Goal: Transaction & Acquisition: Download file/media

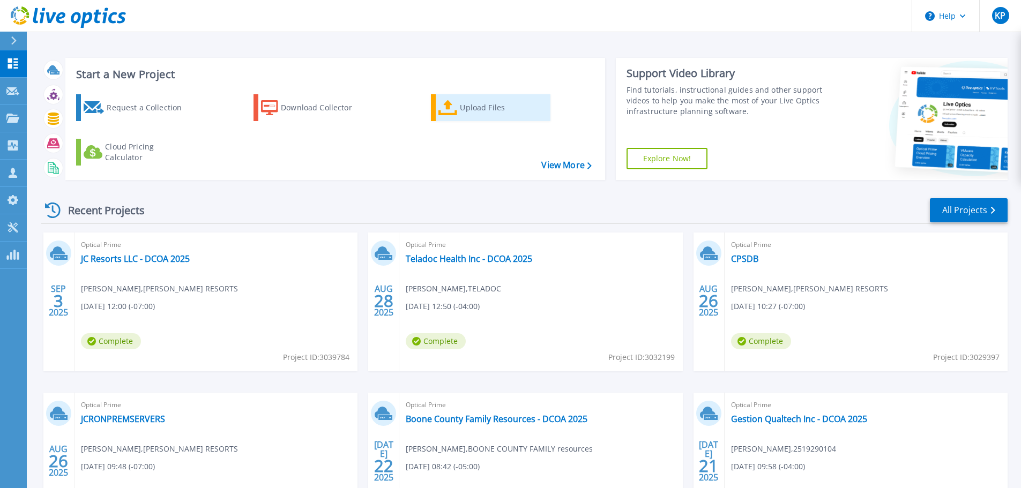
click at [463, 108] on div "Upload Files" at bounding box center [503, 107] width 86 height 21
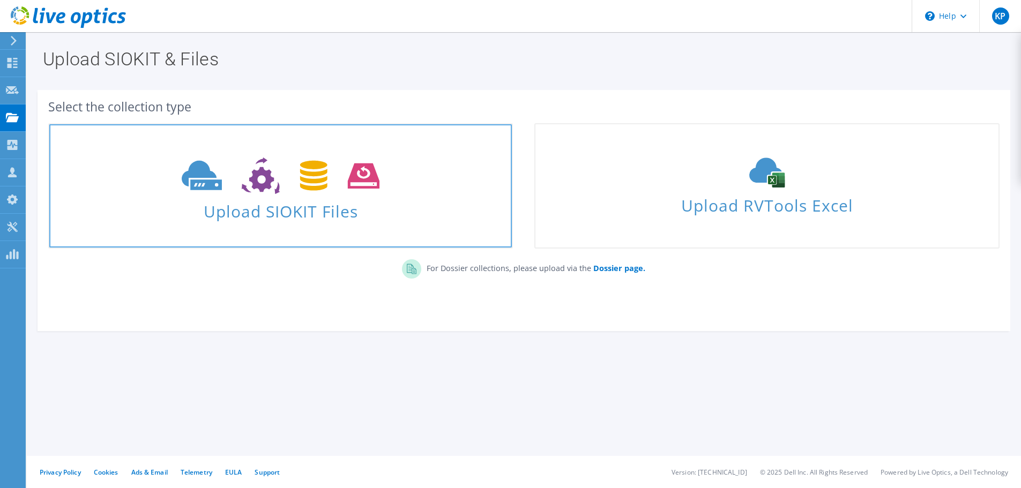
click at [366, 170] on icon at bounding box center [281, 176] width 198 height 37
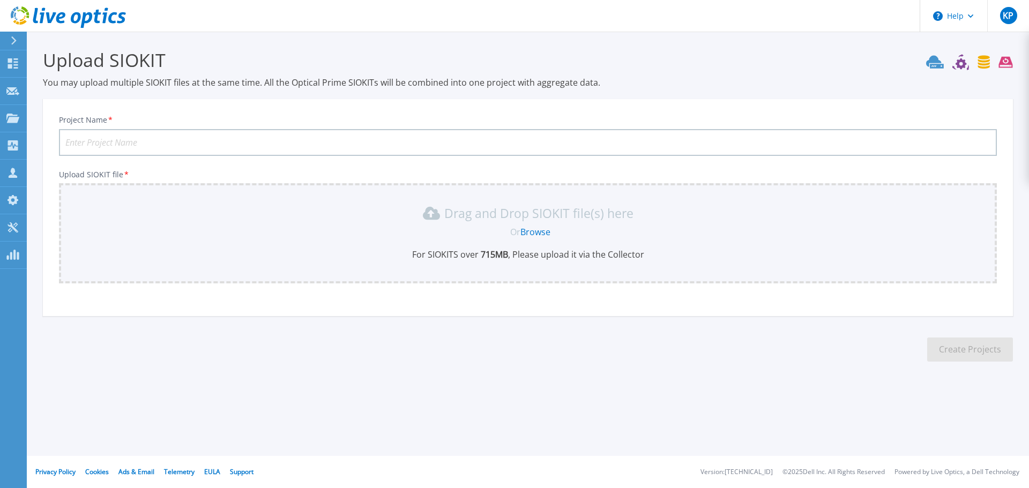
click at [276, 145] on input "Project Name *" at bounding box center [528, 142] width 938 height 27
click at [231, 136] on input "Project Name *" at bounding box center [528, 142] width 938 height 27
click at [203, 139] on input "Project Name *" at bounding box center [528, 142] width 938 height 27
type input "Alamos Gold Inc - DCOA 2025"
click at [373, 392] on div "Upload SIOKIT You may upload multiple SIOKIT files at the same time. All the Op…" at bounding box center [514, 213] width 1029 height 427
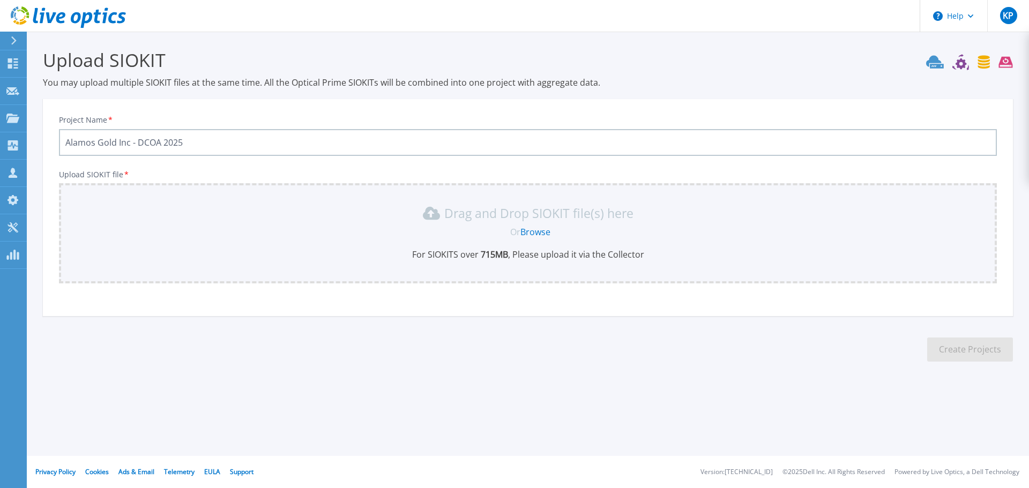
click at [532, 240] on div "Drag and Drop SIOKIT file(s) here Or Browse For SIOKITS over 715 MB , Please up…" at bounding box center [527, 233] width 925 height 56
click at [537, 231] on link "Browse" at bounding box center [536, 232] width 30 height 12
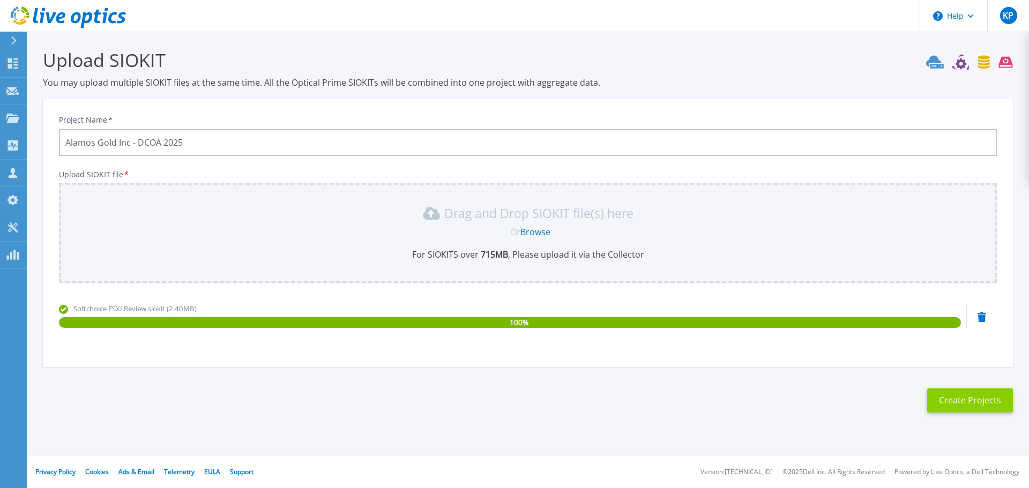
click at [972, 396] on button "Create Projects" at bounding box center [970, 401] width 86 height 24
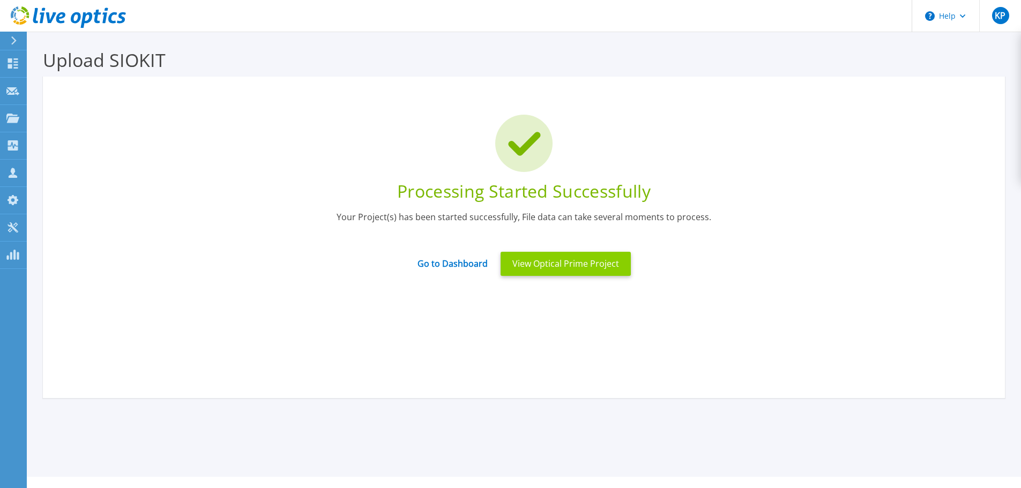
click at [588, 265] on button "View Optical Prime Project" at bounding box center [566, 264] width 130 height 24
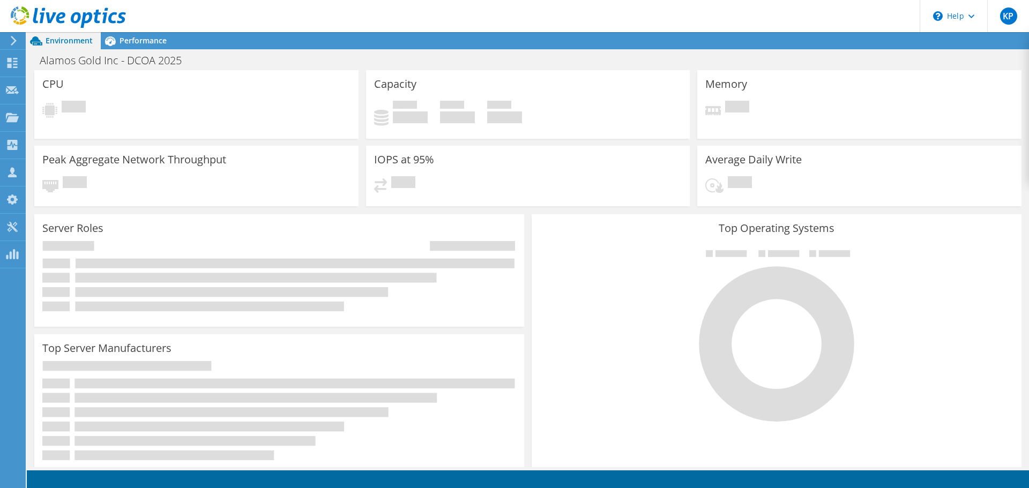
click at [934, 270] on div at bounding box center [777, 335] width 474 height 181
click at [128, 35] on span "Performance" at bounding box center [143, 40] width 47 height 10
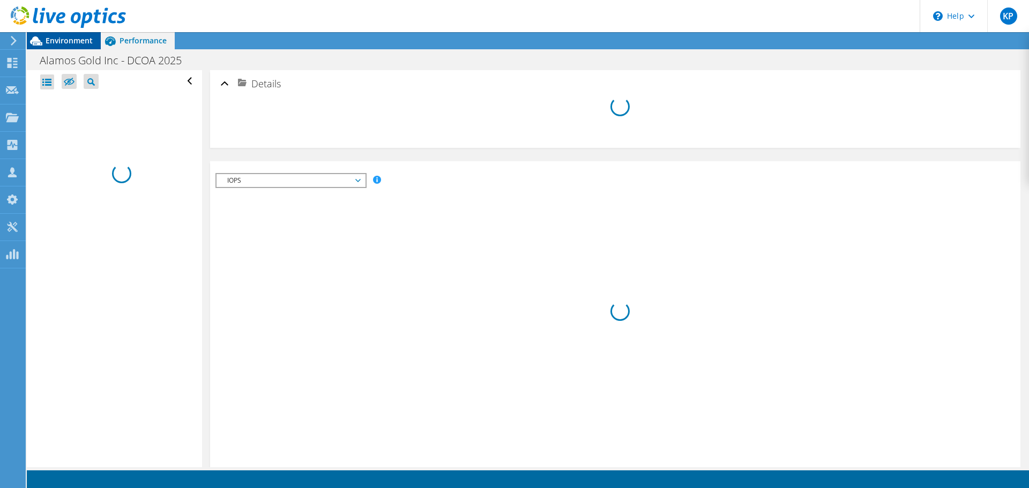
click at [71, 43] on span "Environment" at bounding box center [69, 40] width 47 height 10
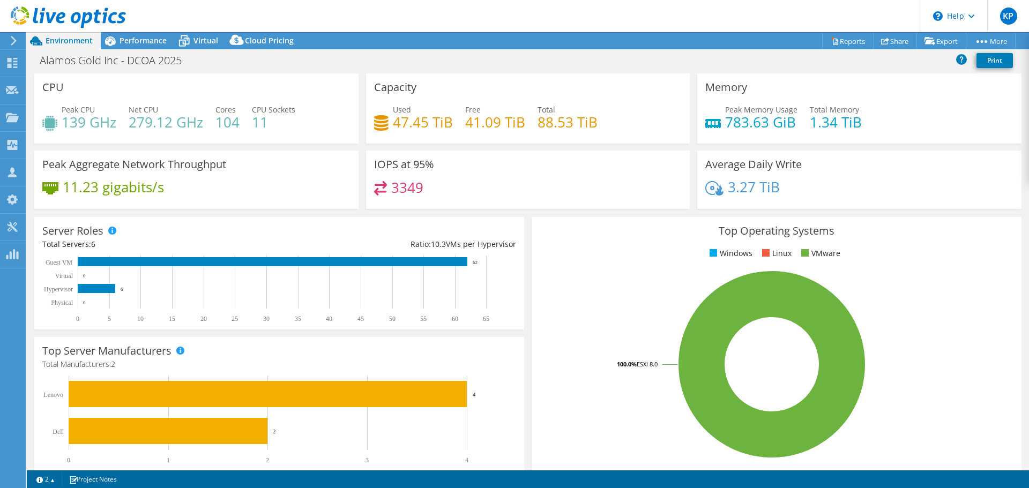
click at [925, 339] on rect at bounding box center [772, 365] width 464 height 188
click at [845, 41] on link "Reports" at bounding box center [847, 41] width 51 height 17
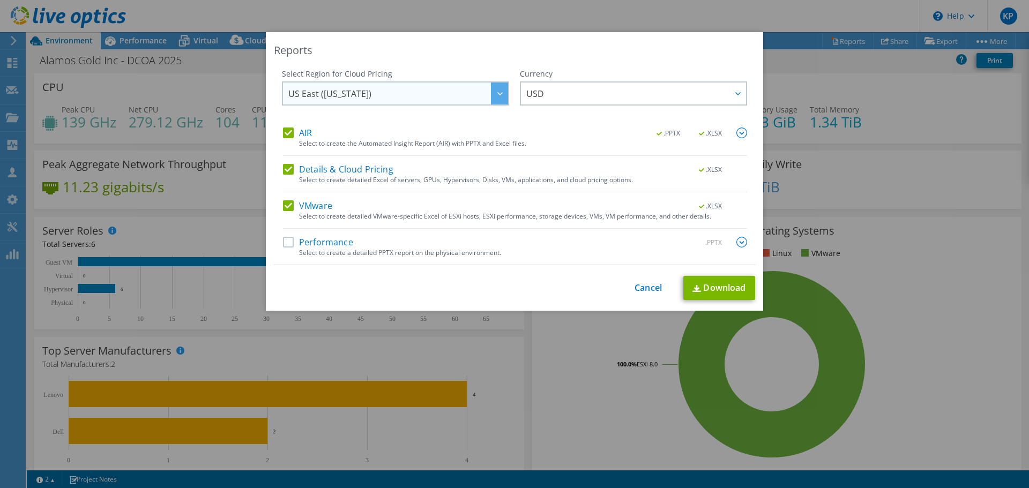
click at [391, 97] on span "US East ([US_STATE])" at bounding box center [398, 94] width 220 height 22
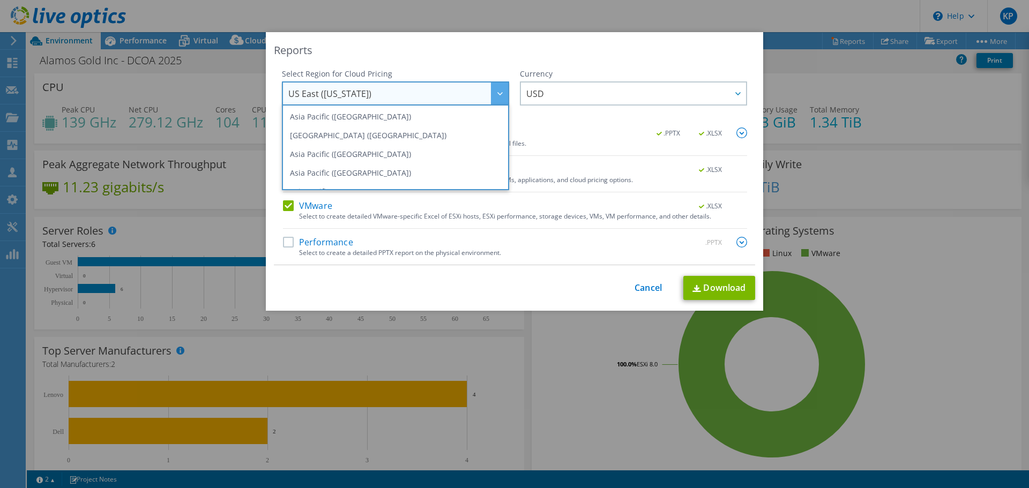
click at [391, 97] on span "US East ([US_STATE])" at bounding box center [398, 94] width 220 height 22
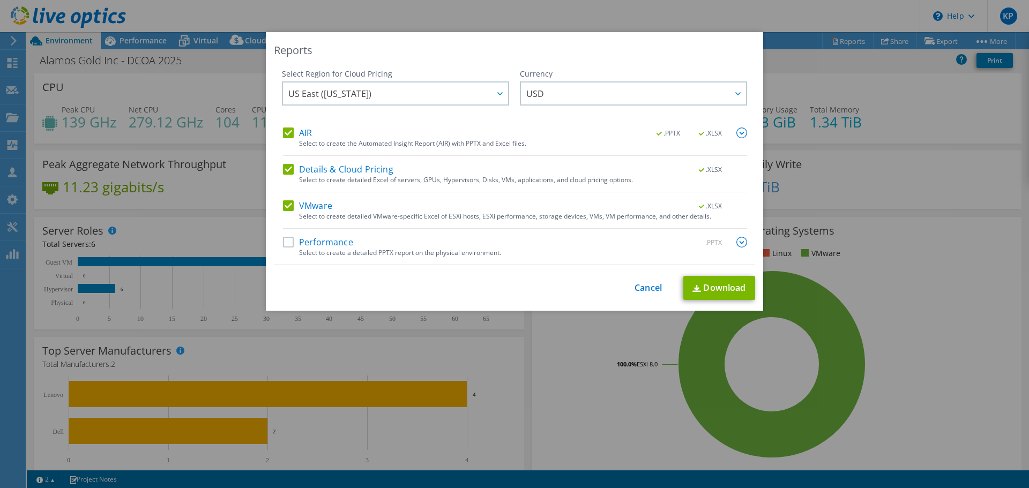
click at [740, 131] on img at bounding box center [742, 133] width 11 height 11
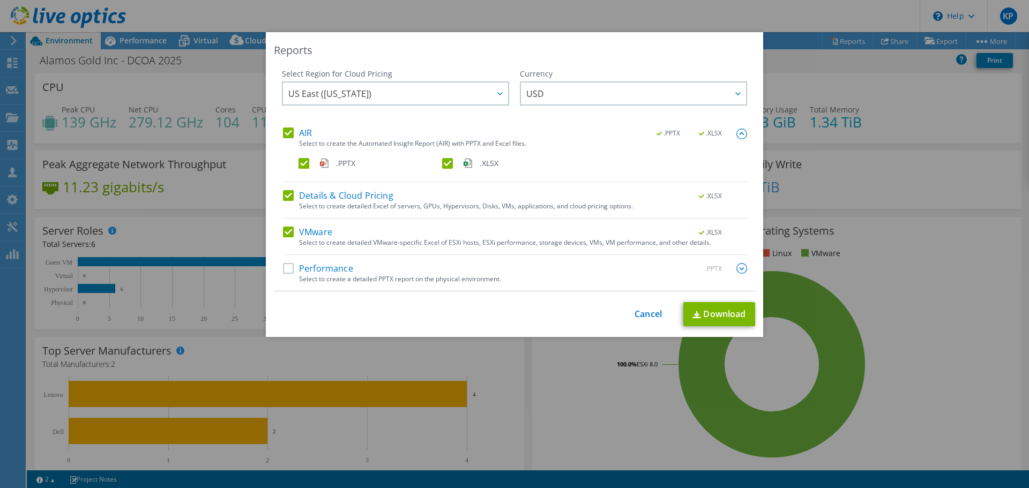
click at [447, 162] on label ".XLSX" at bounding box center [513, 163] width 142 height 11
click at [0, 0] on input ".XLSX" at bounding box center [0, 0] width 0 height 0
click at [438, 203] on div "Select to create detailed Excel of servers, GPUs, Hypervisors, Disks, VMs, appl…" at bounding box center [523, 207] width 448 height 8
click at [432, 277] on div "Select to create a detailed PPTX report on the physical environment." at bounding box center [523, 280] width 448 height 8
click at [335, 268] on label "Performance" at bounding box center [318, 268] width 70 height 11
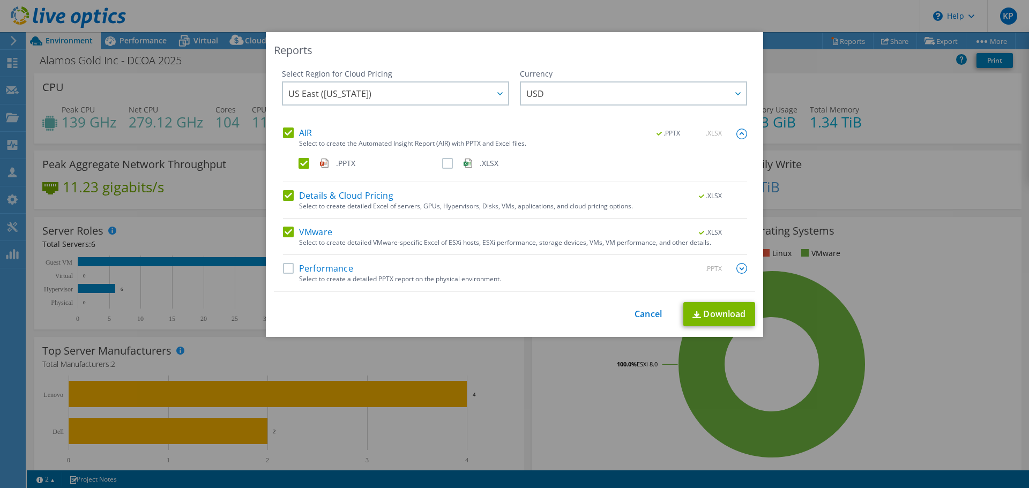
click at [0, 0] on input "Performance" at bounding box center [0, 0] width 0 height 0
click at [740, 265] on img at bounding box center [742, 268] width 11 height 11
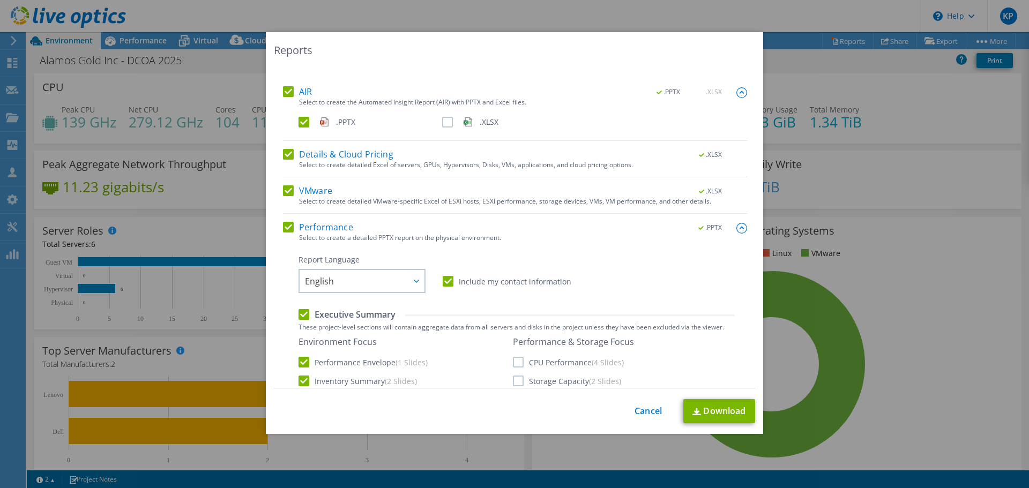
scroll to position [107, 0]
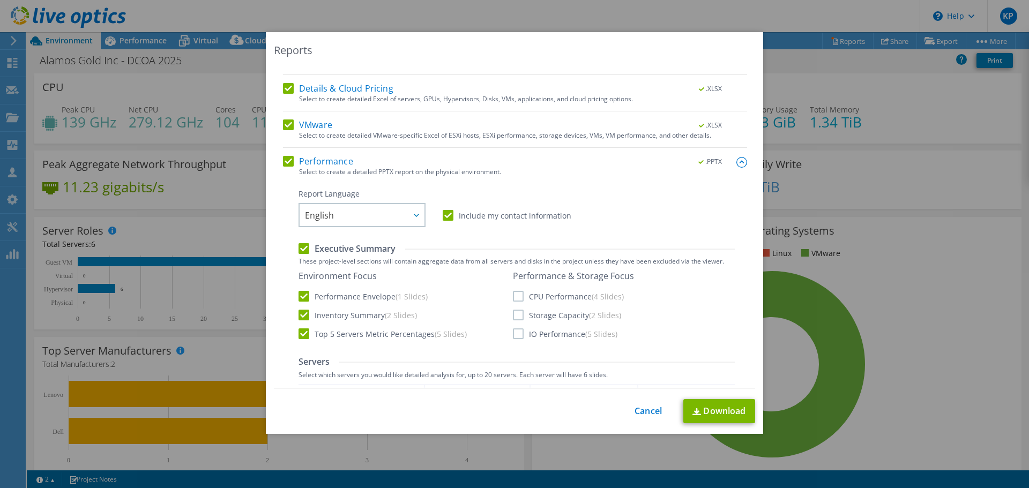
click at [283, 162] on label "Performance" at bounding box center [318, 161] width 70 height 11
click at [0, 0] on input "Performance" at bounding box center [0, 0] width 0 height 0
click at [333, 333] on label "Top 5 Servers Metric Percentages (5 Slides)" at bounding box center [383, 334] width 168 height 11
click at [0, 0] on input "Top 5 Servers Metric Percentages (5 Slides)" at bounding box center [0, 0] width 0 height 0
click at [333, 333] on label "Top 5 Servers Metric Percentages (5 Slides)" at bounding box center [383, 334] width 168 height 11
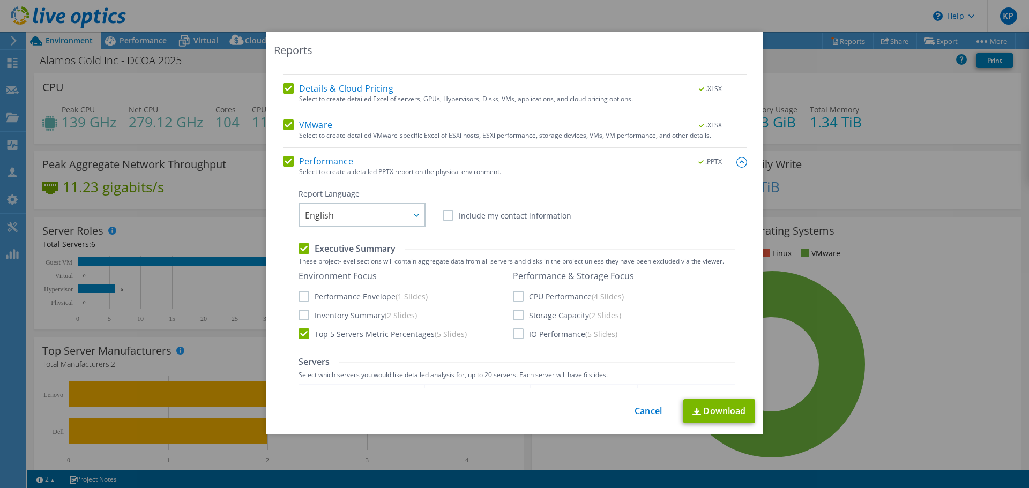
click at [0, 0] on input "Top 5 Servers Metric Percentages (5 Slides)" at bounding box center [0, 0] width 0 height 0
click at [335, 318] on label "Inventory Summary (2 Slides)" at bounding box center [358, 315] width 118 height 11
click at [0, 0] on input "Inventory Summary (2 Slides)" at bounding box center [0, 0] width 0 height 0
click at [337, 300] on label "Performance Envelope (1 Slides)" at bounding box center [363, 296] width 129 height 11
click at [0, 0] on input "Performance Envelope (1 Slides)" at bounding box center [0, 0] width 0 height 0
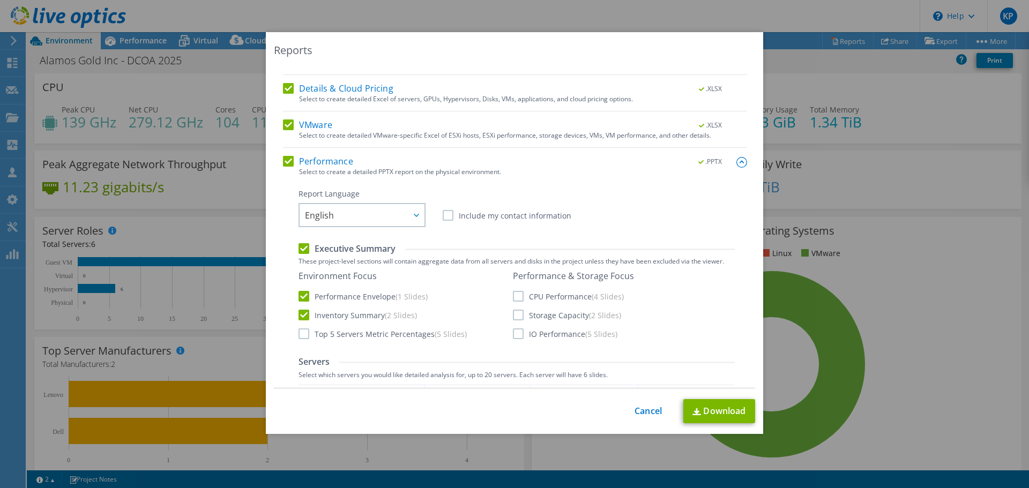
click at [553, 315] on label "Storage Capacity (2 Slides)" at bounding box center [567, 315] width 108 height 11
click at [0, 0] on input "Storage Capacity (2 Slides)" at bounding box center [0, 0] width 0 height 0
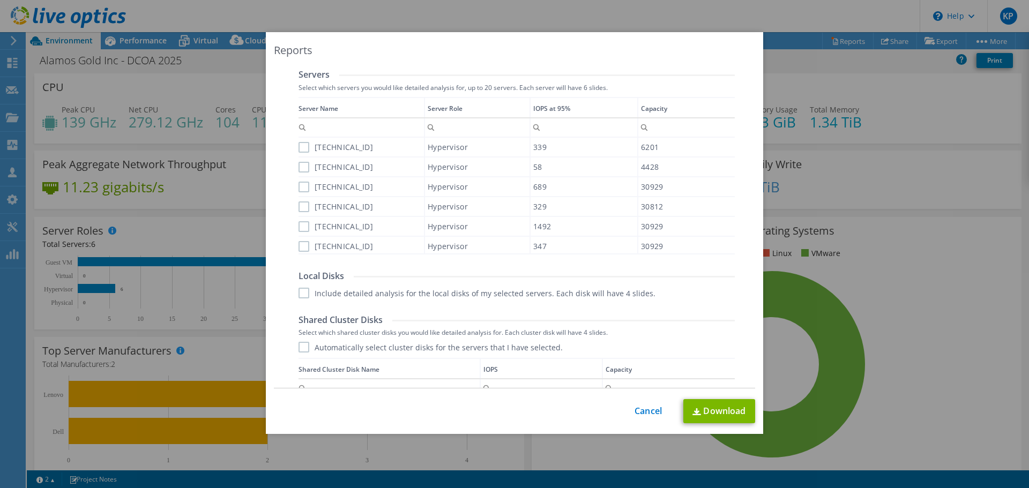
scroll to position [375, 0]
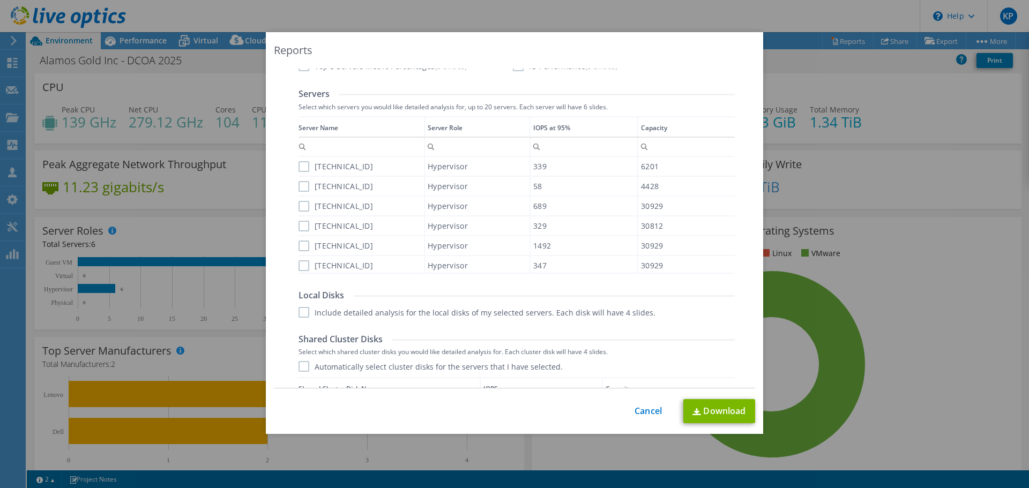
click at [301, 169] on label "10.67.200.201" at bounding box center [336, 166] width 75 height 11
click at [0, 0] on input "10.67.200.201" at bounding box center [0, 0] width 0 height 0
click at [301, 189] on label "10.67.200.100" at bounding box center [336, 186] width 75 height 11
click at [0, 0] on input "10.67.200.100" at bounding box center [0, 0] width 0 height 0
click at [301, 206] on label "10.67.200.206" at bounding box center [336, 206] width 75 height 11
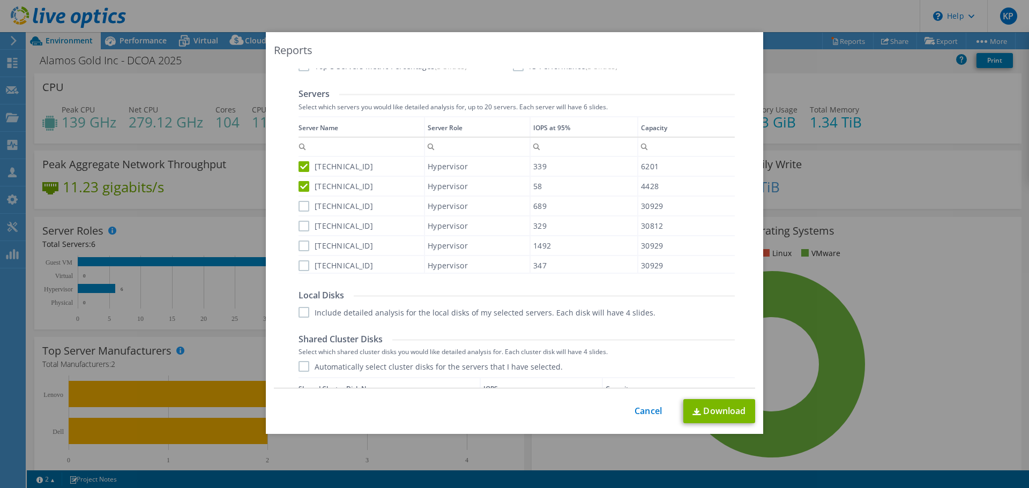
click at [0, 0] on input "10.67.200.206" at bounding box center [0, 0] width 0 height 0
click at [301, 225] on label "10.67.200.203" at bounding box center [336, 226] width 75 height 11
click at [0, 0] on input "10.67.200.203" at bounding box center [0, 0] width 0 height 0
click at [299, 251] on div "10.67.200.205" at bounding box center [361, 245] width 125 height 19
drag, startPoint x: 302, startPoint y: 246, endPoint x: 302, endPoint y: 271, distance: 25.7
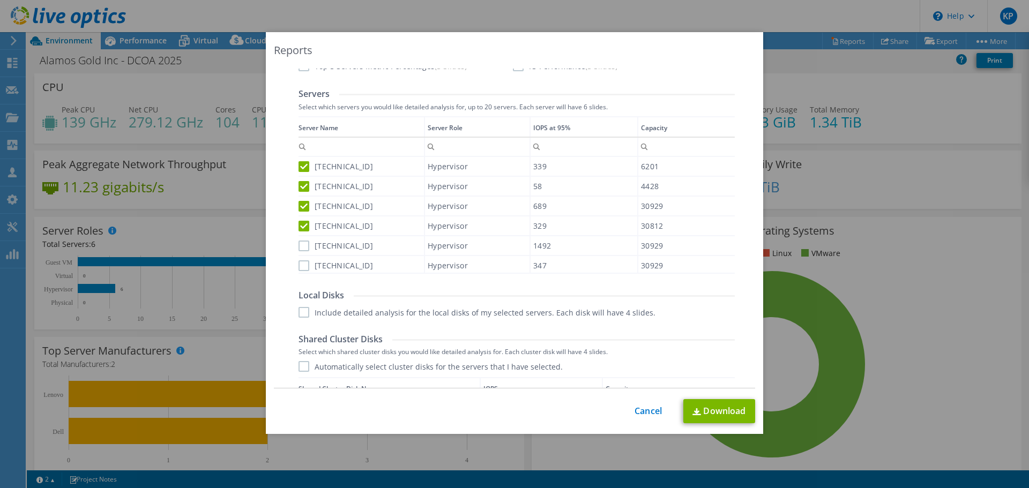
click at [302, 246] on label "10.67.200.205" at bounding box center [336, 246] width 75 height 11
click at [0, 0] on input "10.67.200.205" at bounding box center [0, 0] width 0 height 0
click at [301, 263] on label "10.67.200.204" at bounding box center [336, 266] width 75 height 11
click at [0, 0] on input "10.67.200.204" at bounding box center [0, 0] width 0 height 0
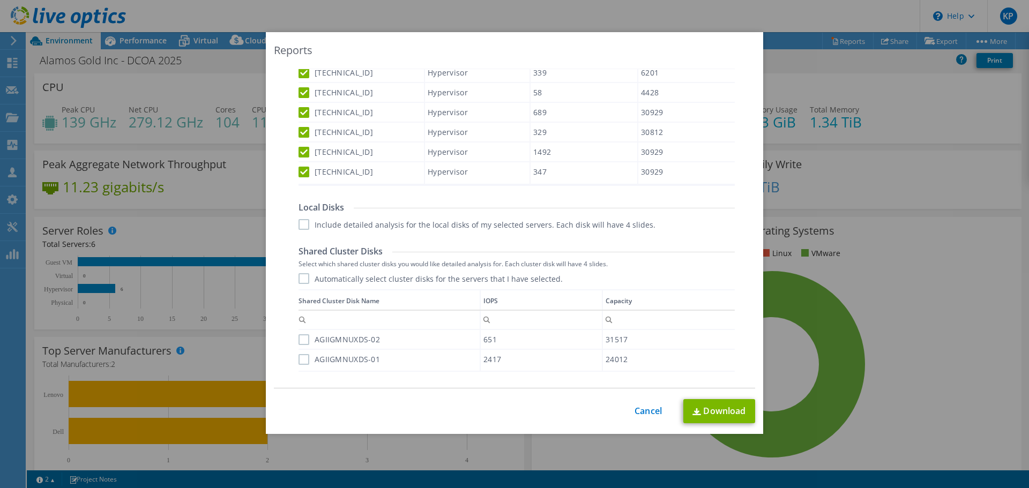
scroll to position [482, 0]
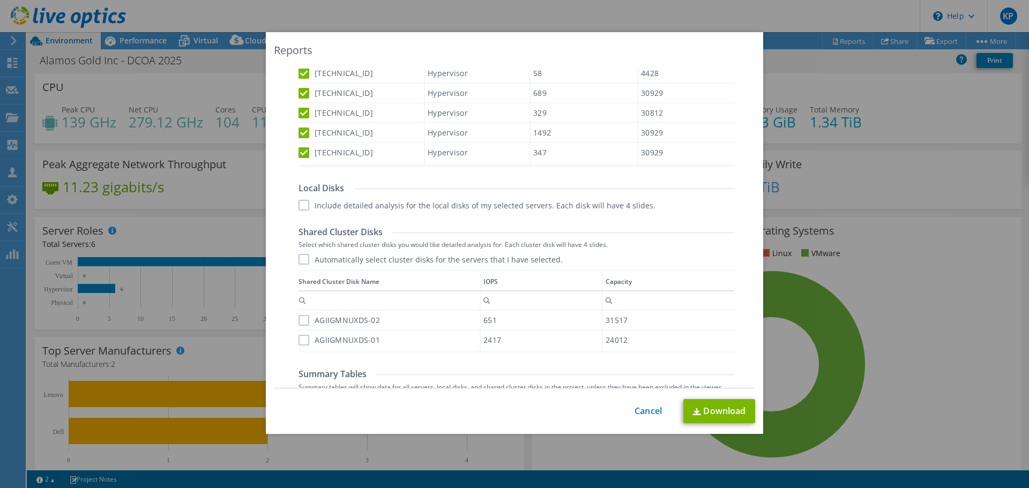
click at [301, 265] on label "Automatically select cluster disks for the servers that I have selected." at bounding box center [431, 259] width 264 height 11
click at [0, 0] on input "Automatically select cluster disks for the servers that I have selected." at bounding box center [0, 0] width 0 height 0
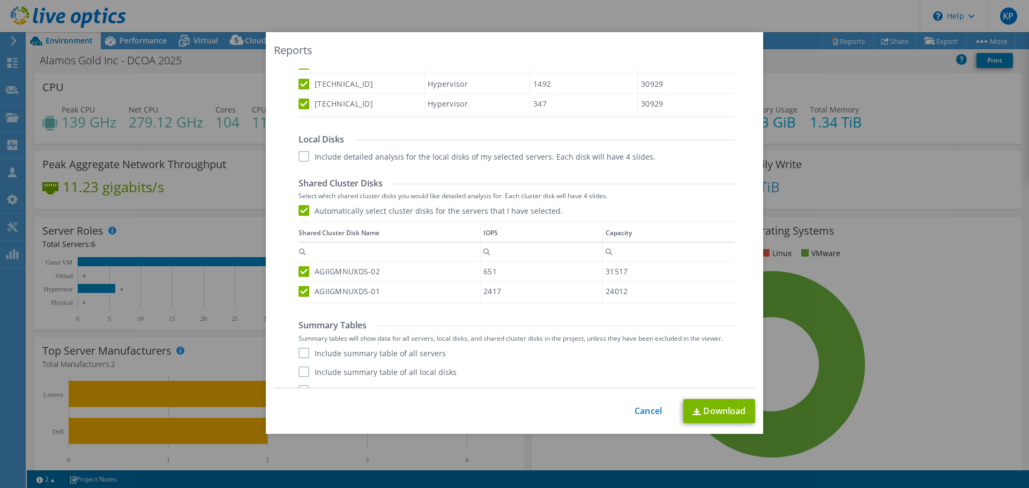
scroll to position [547, 0]
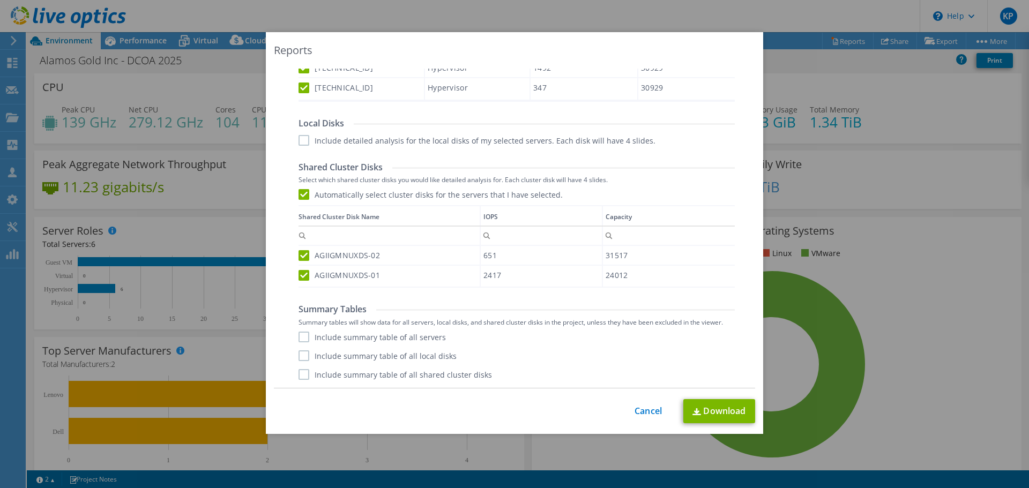
click at [351, 361] on label "Include summary table of all local disks" at bounding box center [378, 356] width 158 height 11
click at [0, 0] on input "Include summary table of all local disks" at bounding box center [0, 0] width 0 height 0
click at [351, 361] on label "Include summary table of all local disks" at bounding box center [378, 356] width 158 height 11
click at [0, 0] on input "Include summary table of all local disks" at bounding box center [0, 0] width 0 height 0
click at [370, 339] on label "Include summary table of all servers" at bounding box center [372, 337] width 147 height 11
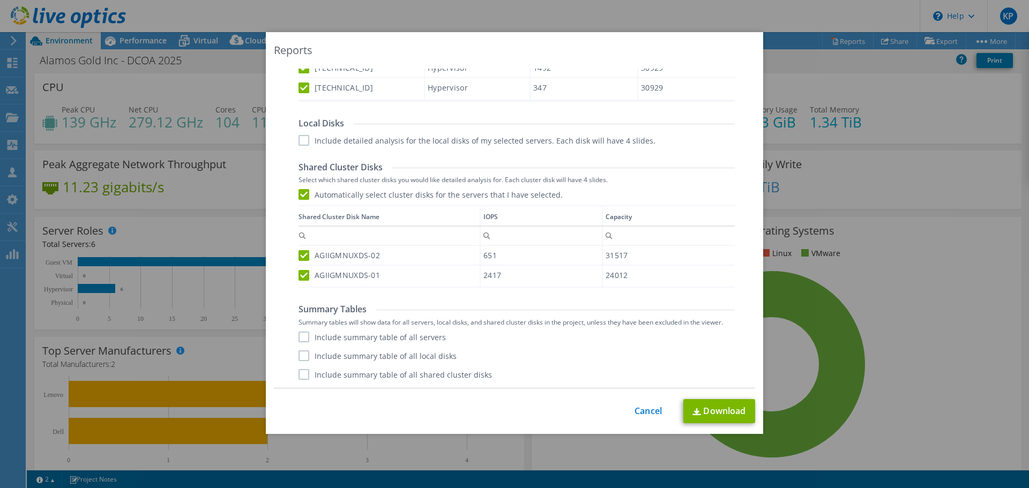
click at [0, 0] on input "Include summary table of all servers" at bounding box center [0, 0] width 0 height 0
click at [722, 411] on link "Download" at bounding box center [720, 411] width 72 height 24
click at [881, 258] on div "Reports Select Region for Cloud Pricing Asia Pacific (Hong Kong) Asia Pacific (…" at bounding box center [514, 244] width 1029 height 424
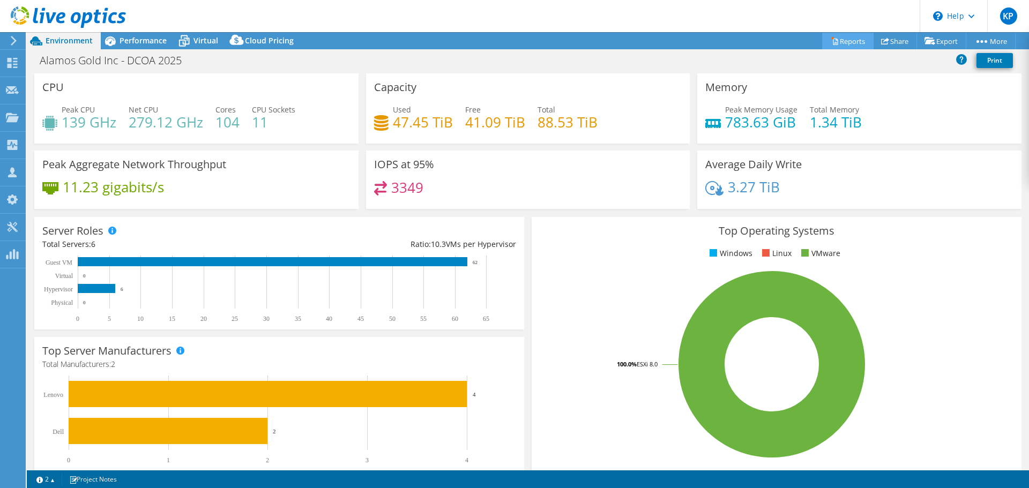
click at [844, 38] on link "Reports" at bounding box center [847, 41] width 51 height 17
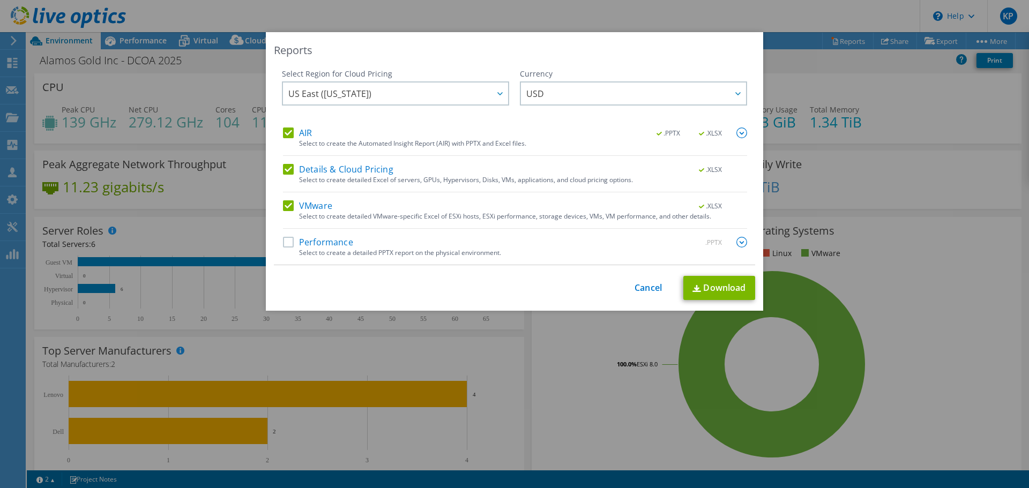
click at [511, 140] on div "Select to create the Automated Insight Report (AIR) with PPTX and Excel files." at bounding box center [523, 144] width 448 height 8
click at [737, 131] on img at bounding box center [742, 133] width 11 height 11
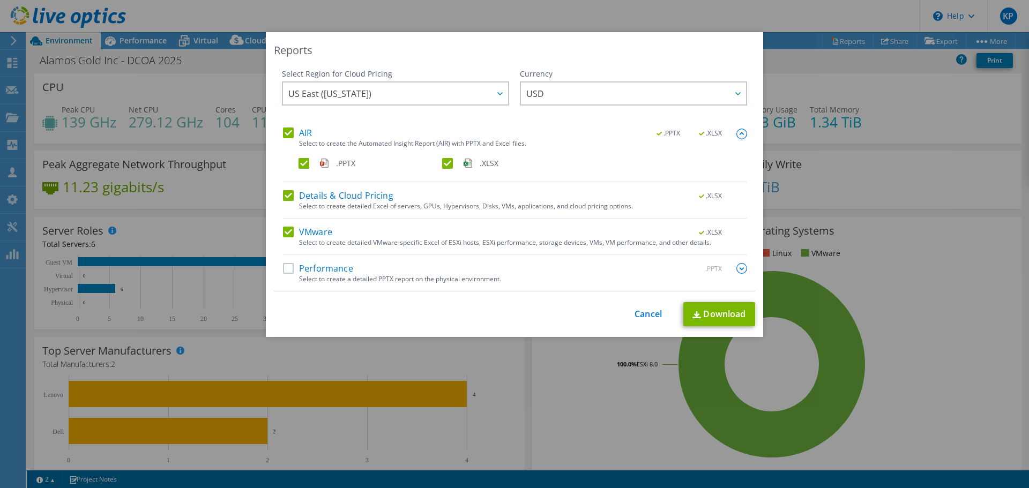
click at [445, 164] on label ".XLSX" at bounding box center [513, 163] width 142 height 11
click at [0, 0] on input ".XLSX" at bounding box center [0, 0] width 0 height 0
click at [408, 201] on div "Details & Cloud Pricing .XLSX" at bounding box center [515, 196] width 464 height 12
click at [548, 239] on div "Select to create detailed VMware-specific Excel of ESXi hosts, ESXi performance…" at bounding box center [523, 243] width 448 height 8
click at [285, 235] on label "VMware" at bounding box center [307, 232] width 49 height 11
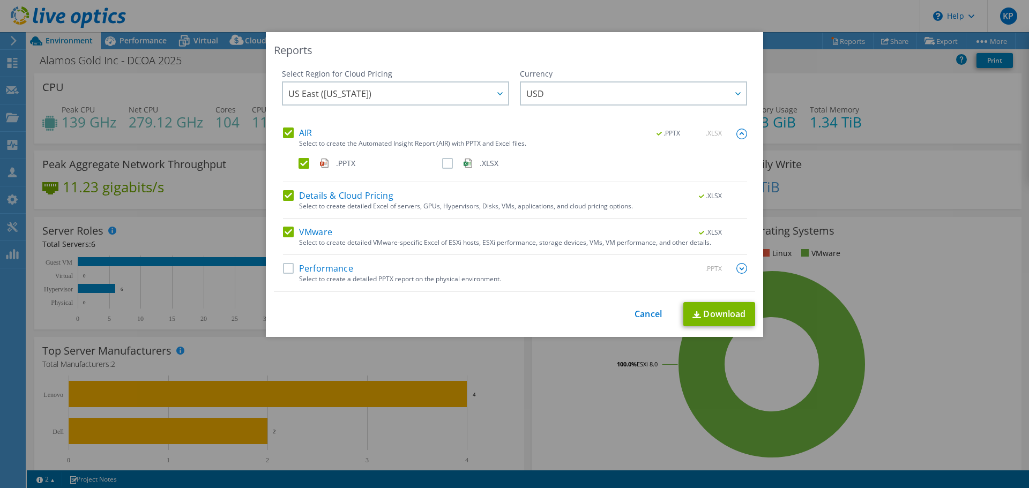
click at [0, 0] on input "VMware" at bounding box center [0, 0] width 0 height 0
click at [407, 273] on div "Performance .PPTX" at bounding box center [515, 269] width 464 height 12
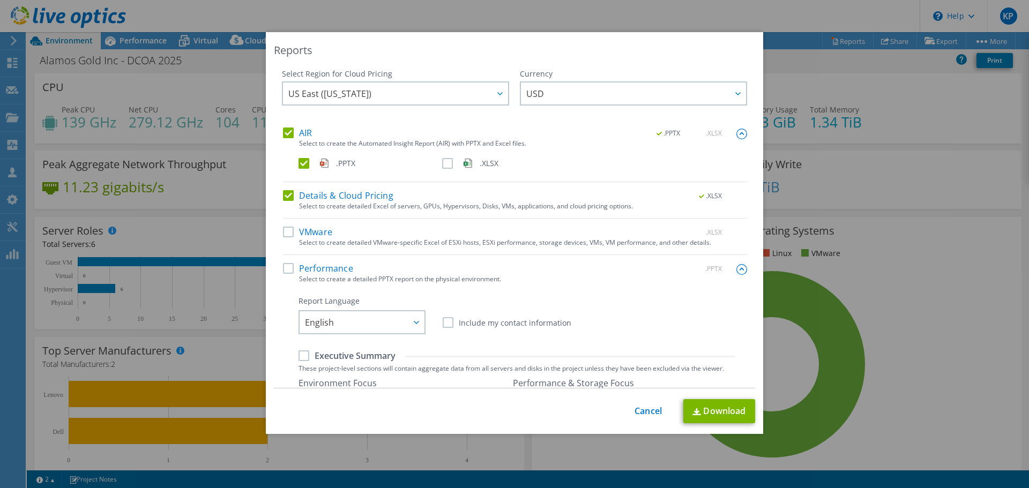
drag, startPoint x: 406, startPoint y: 267, endPoint x: 396, endPoint y: 267, distance: 10.2
click at [405, 267] on div "Performance .PPTX" at bounding box center [515, 269] width 464 height 12
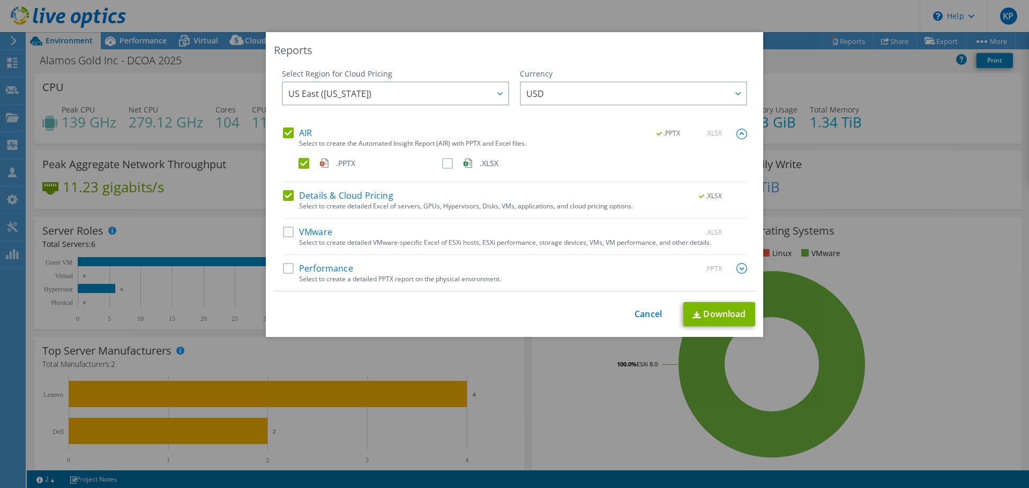
click at [303, 232] on label "VMware" at bounding box center [307, 232] width 49 height 11
click at [0, 0] on input "VMware" at bounding box center [0, 0] width 0 height 0
click at [738, 268] on img at bounding box center [742, 268] width 11 height 11
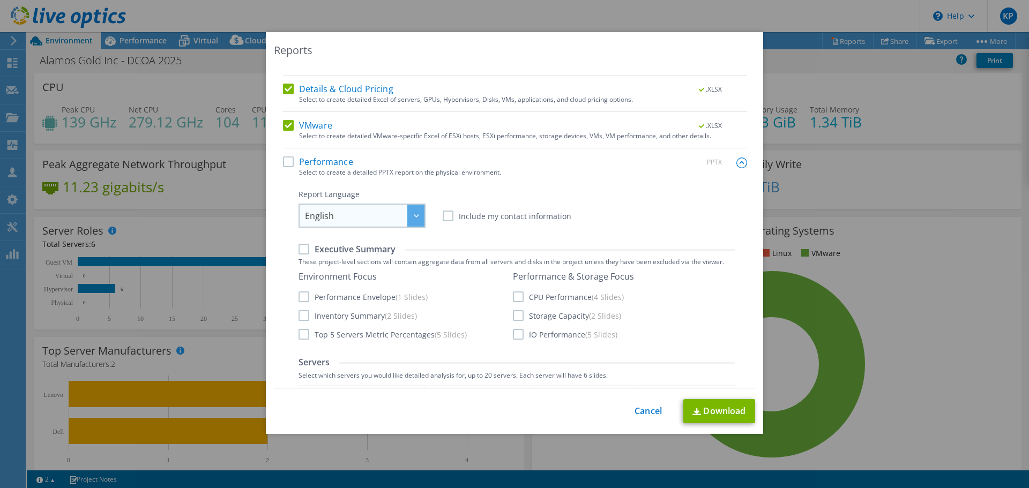
scroll to position [107, 0]
click at [642, 410] on link "Cancel" at bounding box center [648, 411] width 27 height 10
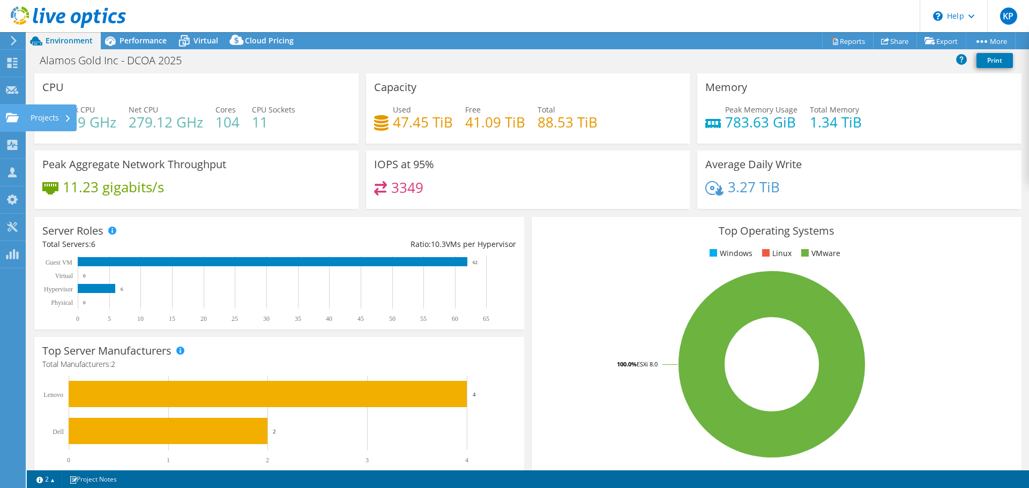
click at [33, 120] on div "Projects" at bounding box center [50, 118] width 51 height 27
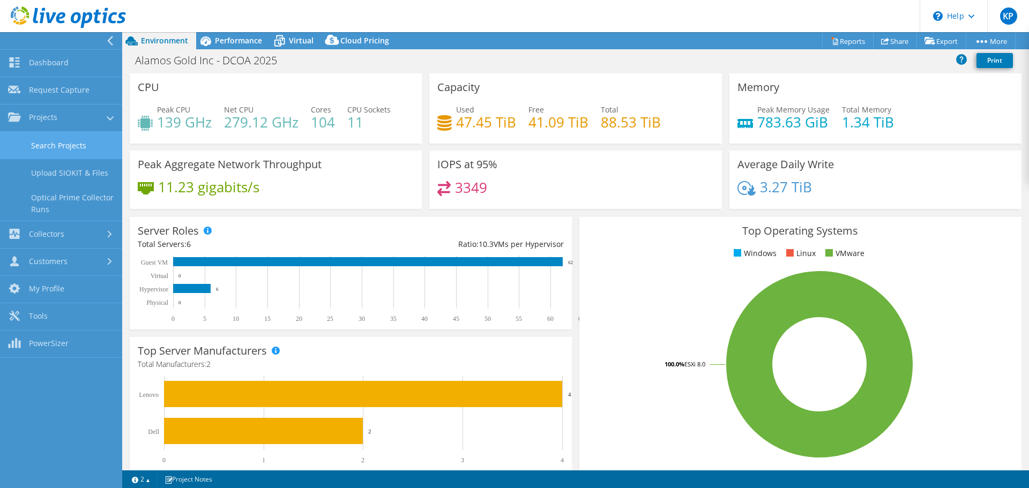
click at [70, 149] on link "Search Projects" at bounding box center [61, 145] width 122 height 27
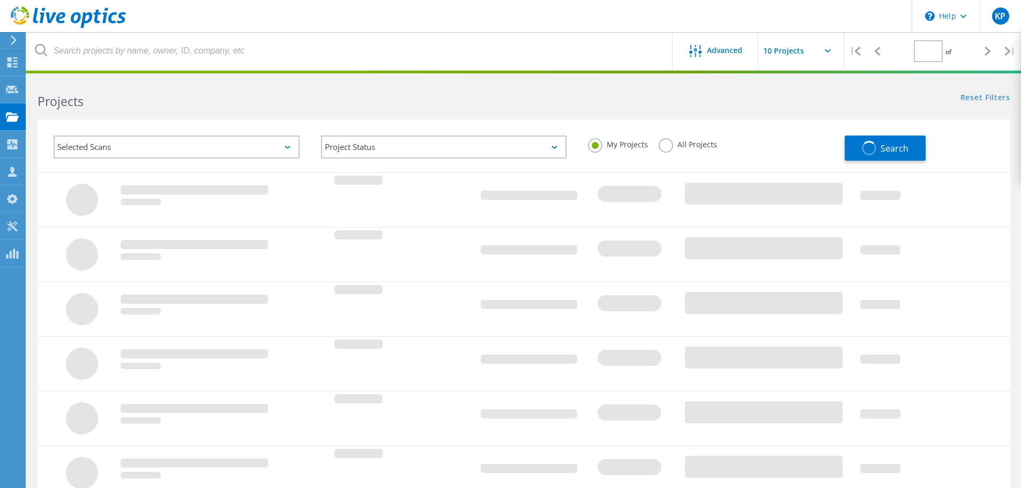
type input "1"
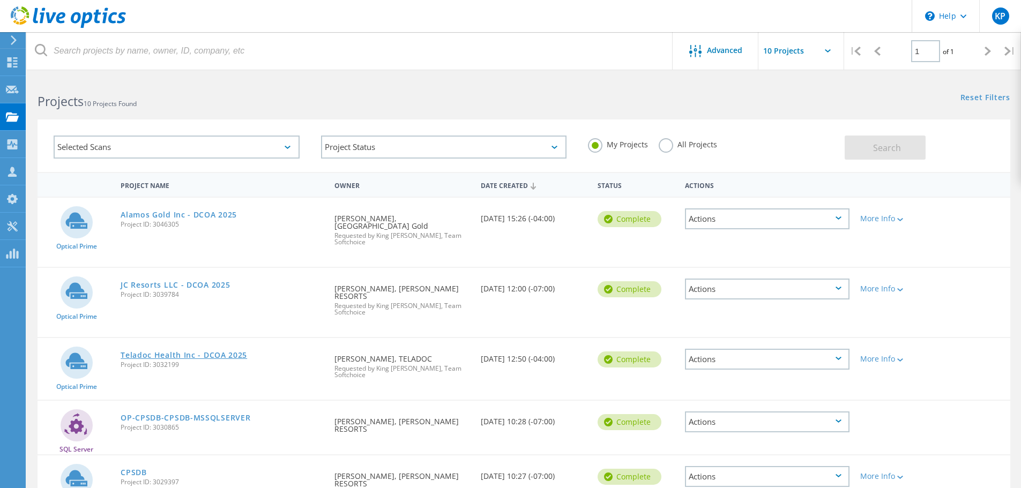
click at [222, 352] on link "Teladoc Health Inc - DCOA 2025" at bounding box center [184, 356] width 127 height 8
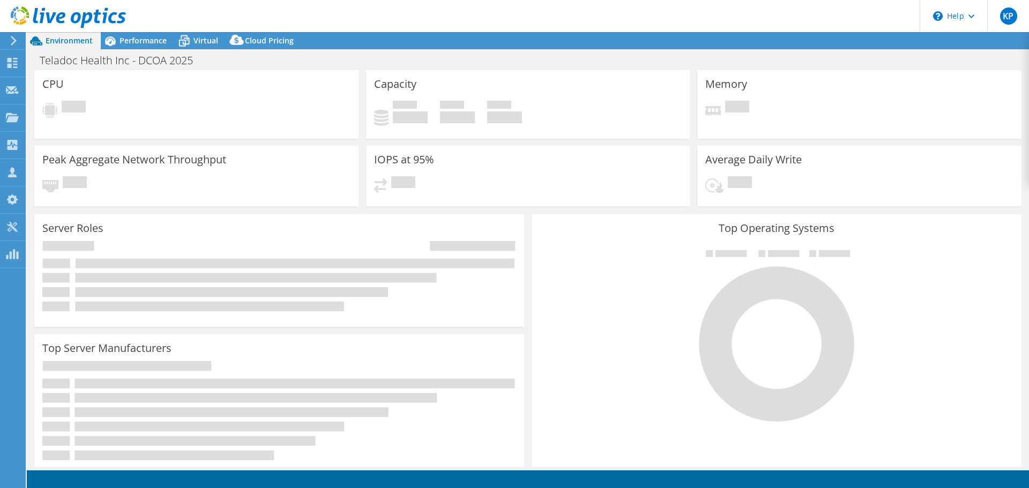
select select "USD"
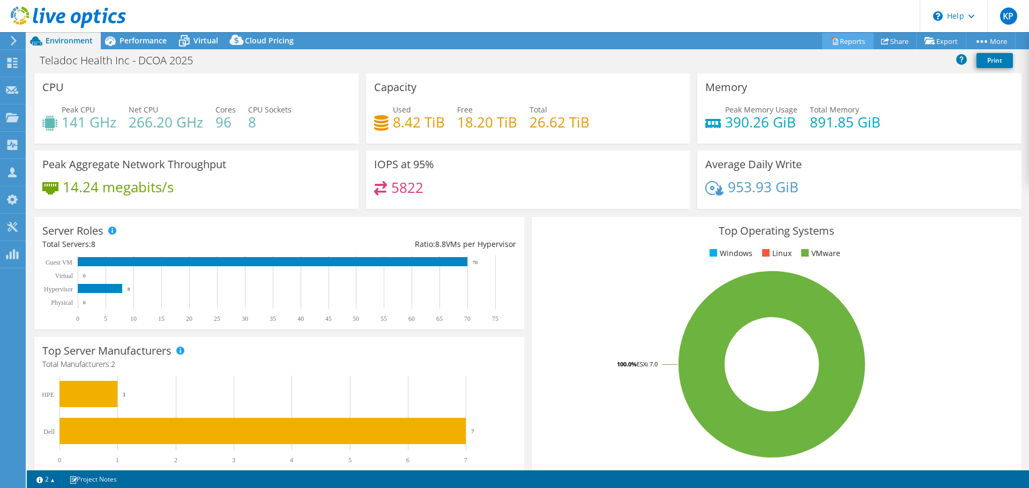
click at [851, 42] on link "Reports" at bounding box center [847, 41] width 51 height 17
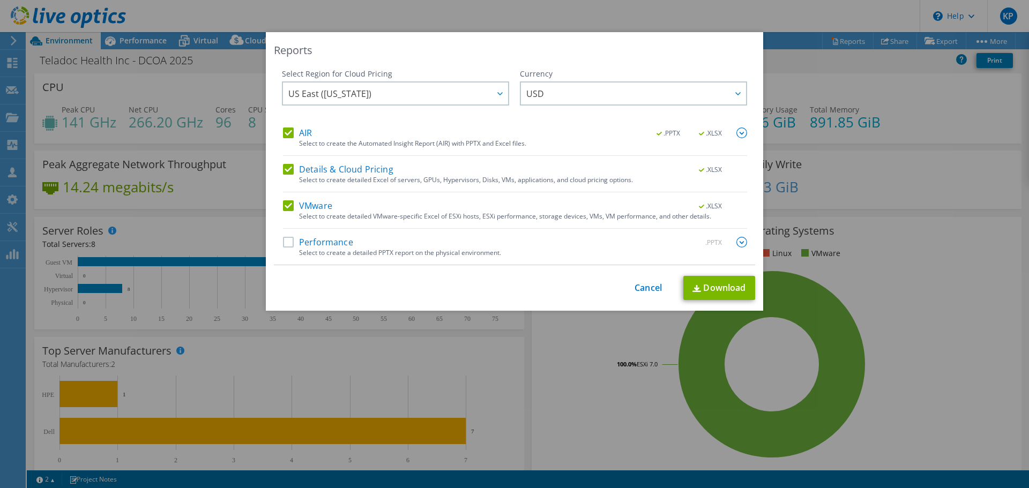
click at [745, 131] on div "Select Region for Cloud Pricing Asia Pacific ([GEOGRAPHIC_DATA]) [GEOGRAPHIC_DA…" at bounding box center [514, 167] width 481 height 197
click at [737, 132] on img at bounding box center [742, 133] width 11 height 11
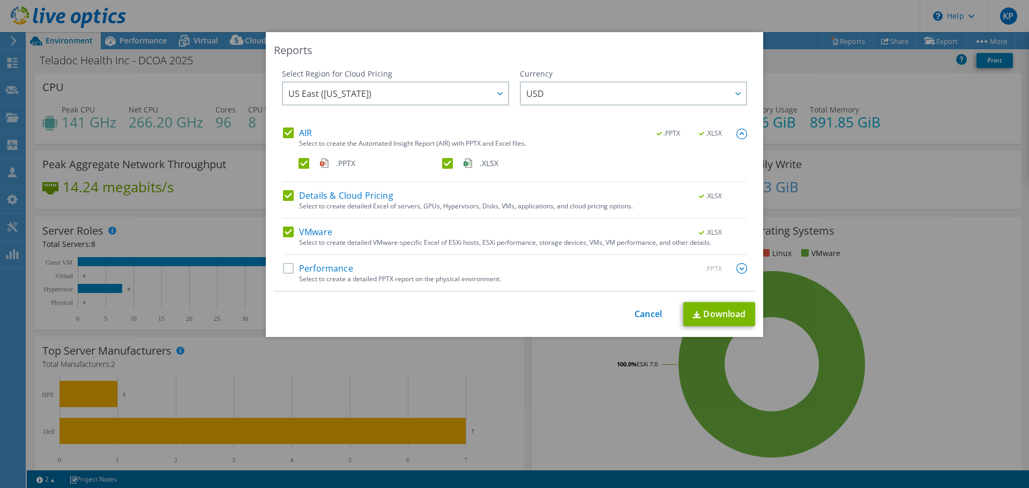
click at [442, 164] on label ".XLSX" at bounding box center [513, 163] width 142 height 11
click at [0, 0] on input ".XLSX" at bounding box center [0, 0] width 0 height 0
click at [737, 268] on img at bounding box center [742, 268] width 11 height 11
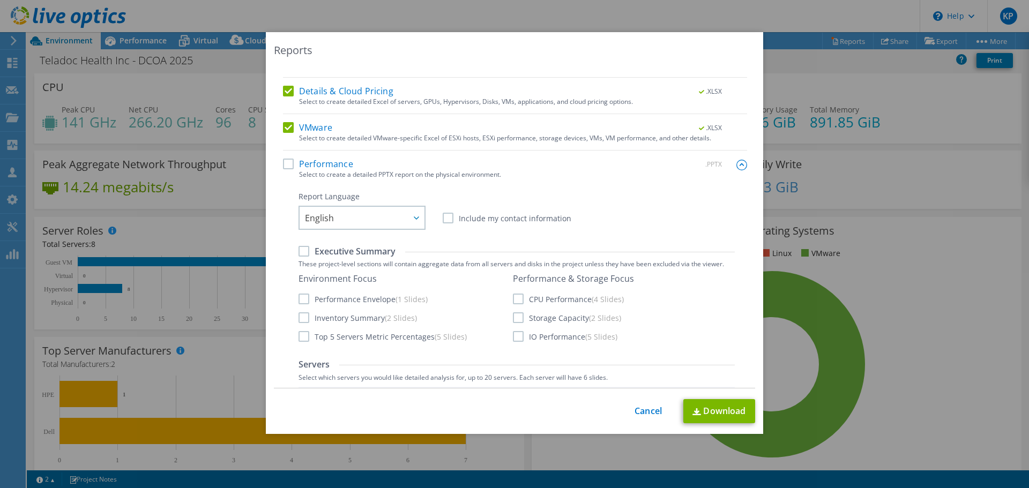
scroll to position [107, 0]
click at [299, 250] on label "Executive Summary" at bounding box center [347, 249] width 97 height 12
click at [0, 0] on input "Executive Summary" at bounding box center [0, 0] width 0 height 0
click at [300, 249] on label "Executive Summary" at bounding box center [347, 249] width 97 height 12
click at [0, 0] on input "Executive Summary" at bounding box center [0, 0] width 0 height 0
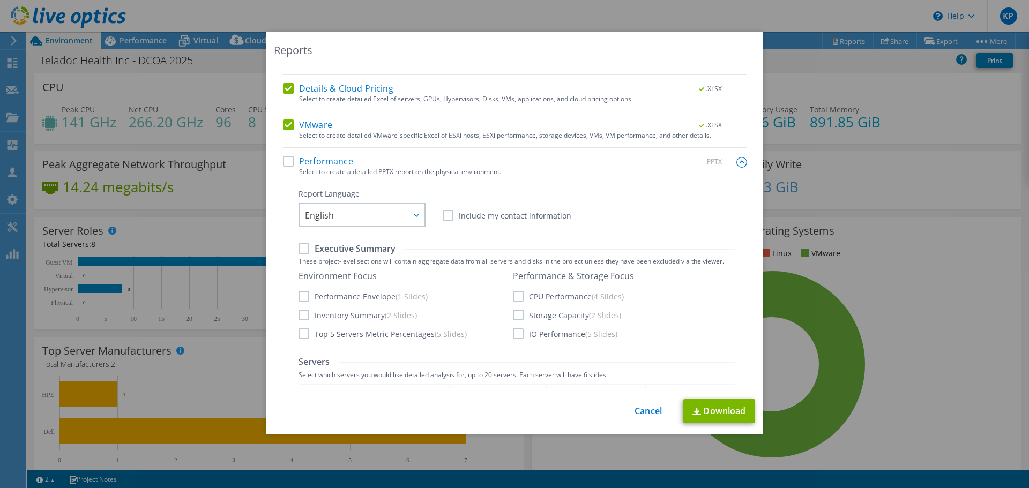
click at [301, 249] on label "Executive Summary" at bounding box center [347, 249] width 97 height 12
click at [0, 0] on input "Executive Summary" at bounding box center [0, 0] width 0 height 0
click at [301, 335] on label "Top 5 Servers Metric Percentages (5 Slides)" at bounding box center [383, 334] width 168 height 11
click at [0, 0] on input "Top 5 Servers Metric Percentages (5 Slides)" at bounding box center [0, 0] width 0 height 0
click at [515, 293] on label "CPU Performance (4 Slides)" at bounding box center [568, 296] width 111 height 11
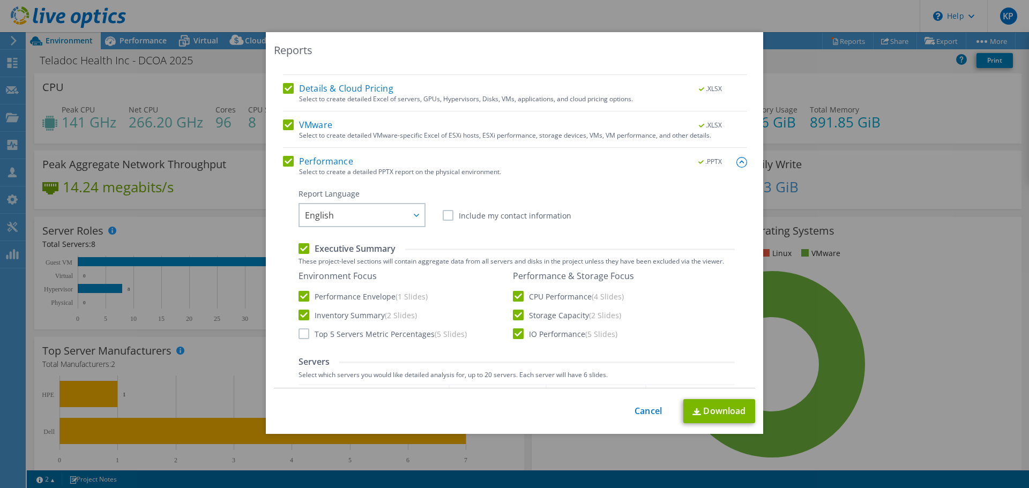
click at [0, 0] on input "CPU Performance (4 Slides)" at bounding box center [0, 0] width 0 height 0
click at [515, 335] on label "IO Performance (5 Slides)" at bounding box center [565, 334] width 105 height 11
click at [0, 0] on input "IO Performance (5 Slides)" at bounding box center [0, 0] width 0 height 0
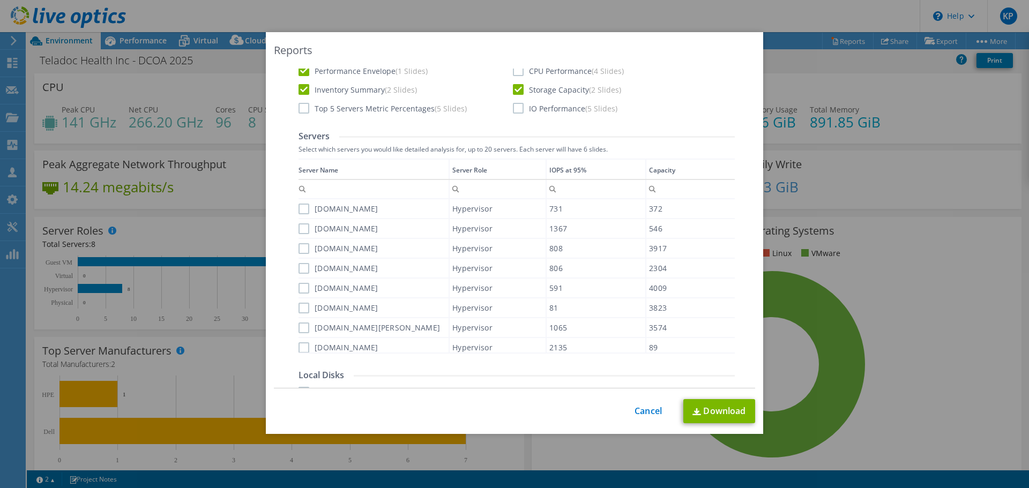
scroll to position [322, 0]
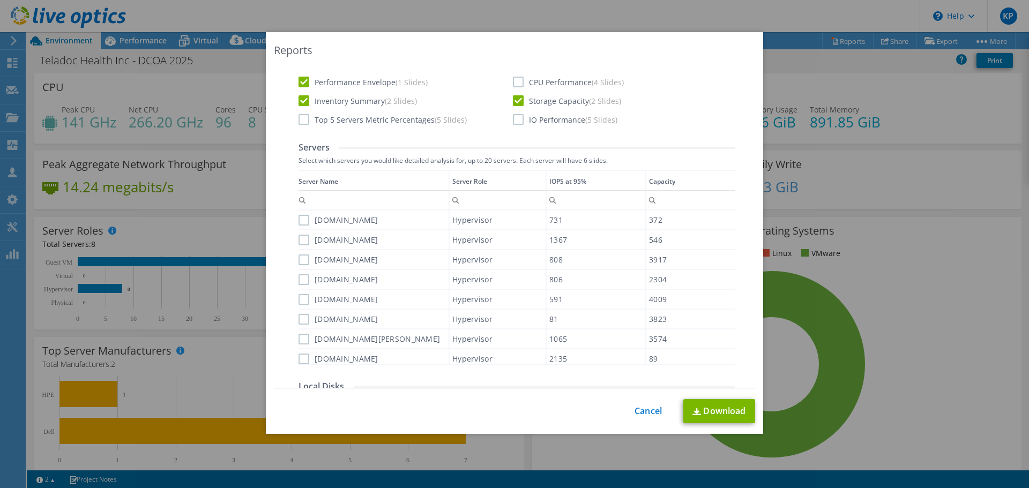
click at [299, 219] on label "[DOMAIN_NAME]" at bounding box center [339, 220] width 80 height 11
click at [0, 0] on input "[DOMAIN_NAME]" at bounding box center [0, 0] width 0 height 0
click at [299, 239] on label "[DOMAIN_NAME]" at bounding box center [339, 240] width 80 height 11
click at [0, 0] on input "[DOMAIN_NAME]" at bounding box center [0, 0] width 0 height 0
click at [299, 260] on label "[DOMAIN_NAME]" at bounding box center [339, 260] width 80 height 11
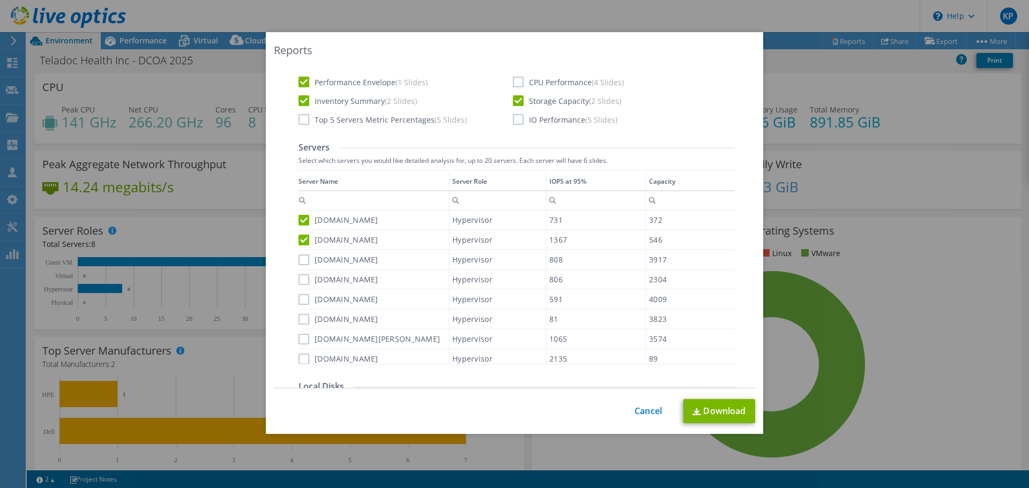
click at [0, 0] on input "[DOMAIN_NAME]" at bounding box center [0, 0] width 0 height 0
click at [300, 284] on label "[DOMAIN_NAME]" at bounding box center [339, 279] width 80 height 11
click at [0, 0] on input "[DOMAIN_NAME]" at bounding box center [0, 0] width 0 height 0
click at [301, 298] on label "[DOMAIN_NAME]" at bounding box center [339, 299] width 80 height 11
click at [0, 0] on input "[DOMAIN_NAME]" at bounding box center [0, 0] width 0 height 0
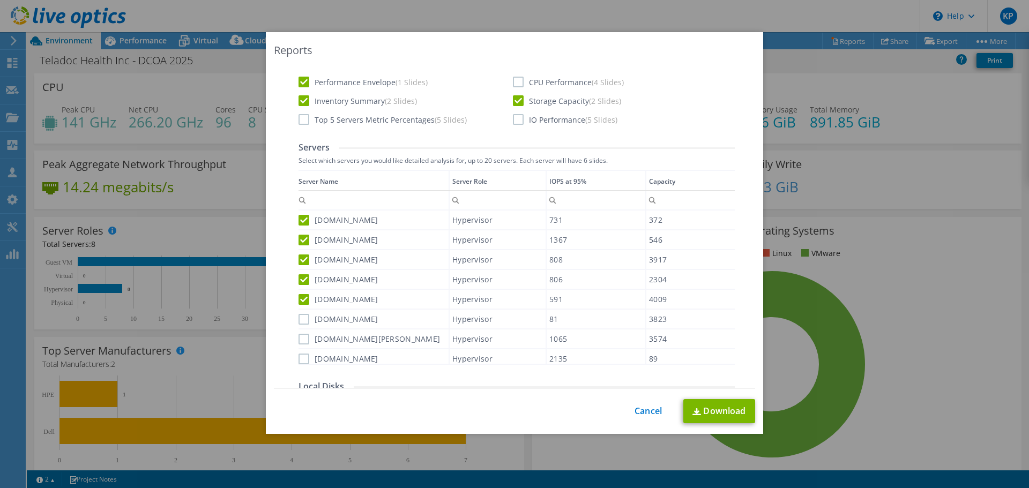
click at [299, 322] on label "[DOMAIN_NAME]" at bounding box center [339, 319] width 80 height 11
click at [0, 0] on input "[DOMAIN_NAME]" at bounding box center [0, 0] width 0 height 0
click at [299, 338] on label "[DOMAIN_NAME][PERSON_NAME]" at bounding box center [370, 339] width 142 height 11
click at [0, 0] on input "[DOMAIN_NAME][PERSON_NAME]" at bounding box center [0, 0] width 0 height 0
click at [300, 361] on label "[DOMAIN_NAME]" at bounding box center [339, 359] width 80 height 11
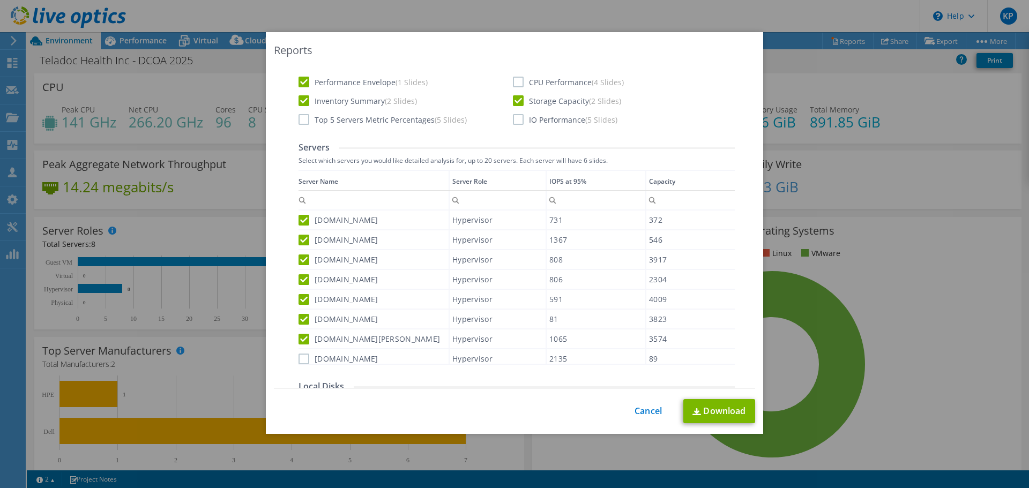
click at [0, 0] on input "[DOMAIN_NAME]" at bounding box center [0, 0] width 0 height 0
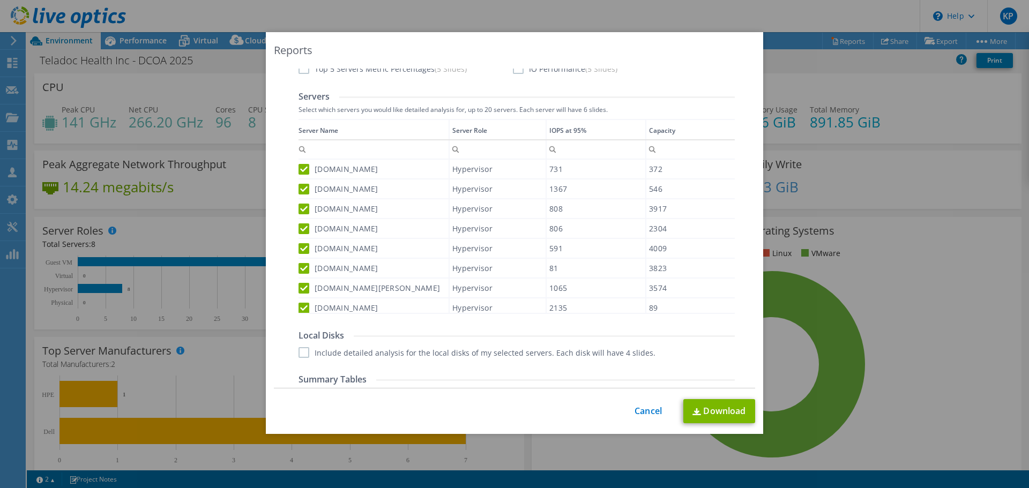
scroll to position [442, 0]
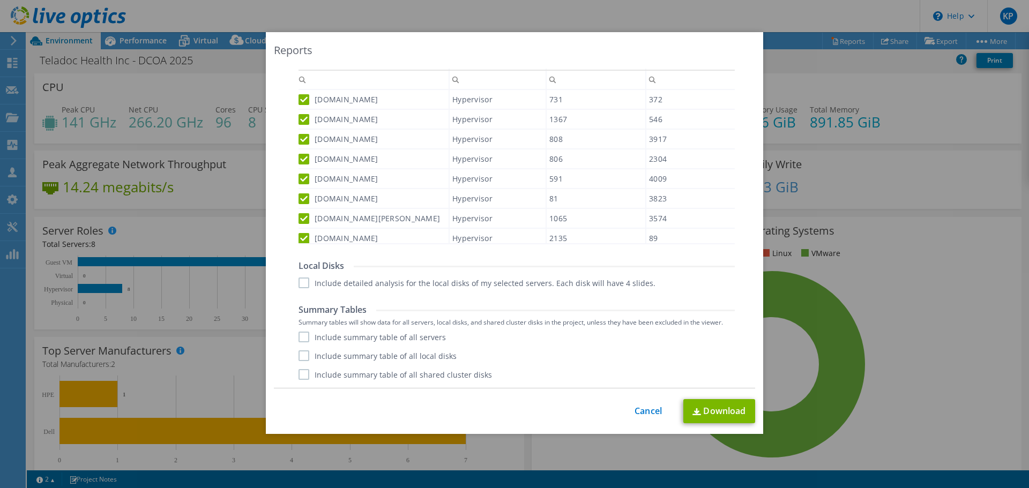
click at [301, 337] on label "Include summary table of all servers" at bounding box center [372, 337] width 147 height 11
click at [0, 0] on input "Include summary table of all servers" at bounding box center [0, 0] width 0 height 0
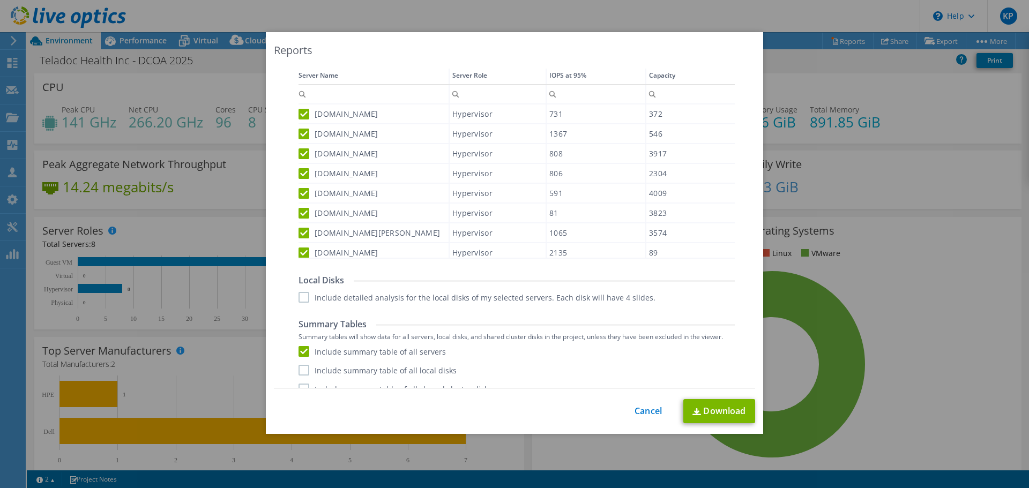
scroll to position [429, 0]
click at [718, 405] on link "Download" at bounding box center [720, 411] width 72 height 24
